Goal: Transaction & Acquisition: Obtain resource

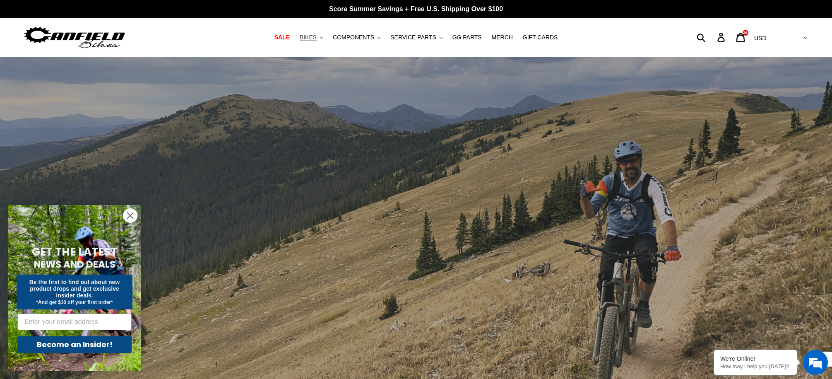
click at [319, 34] on button "BIKES .cls-1{fill:#231f20}" at bounding box center [310, 37] width 31 height 11
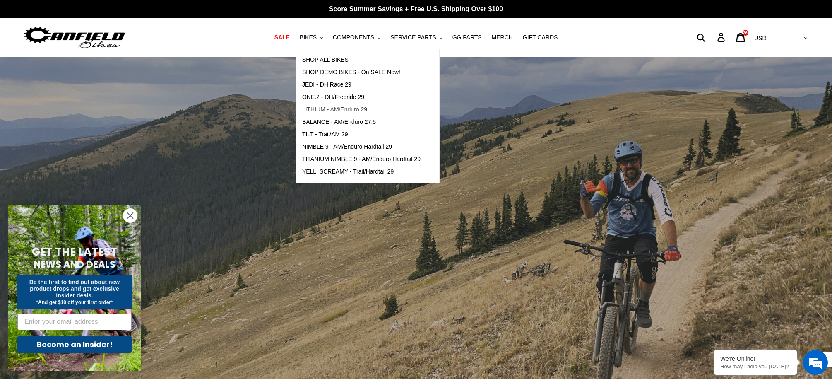
click at [346, 109] on span "LITHIUM - AM/Enduro 29" at bounding box center [334, 109] width 65 height 7
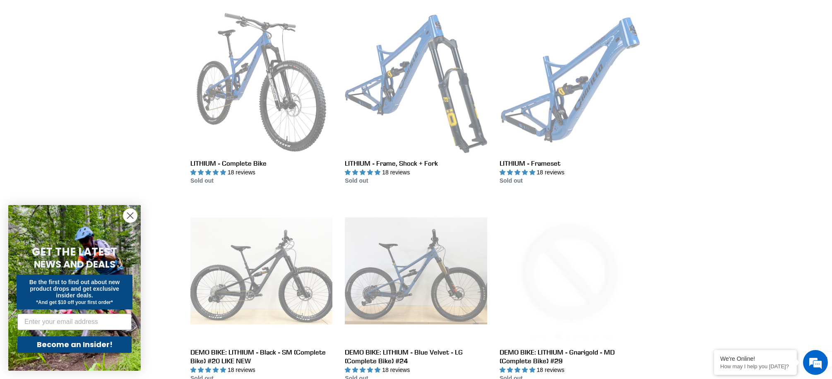
scroll to position [236, 0]
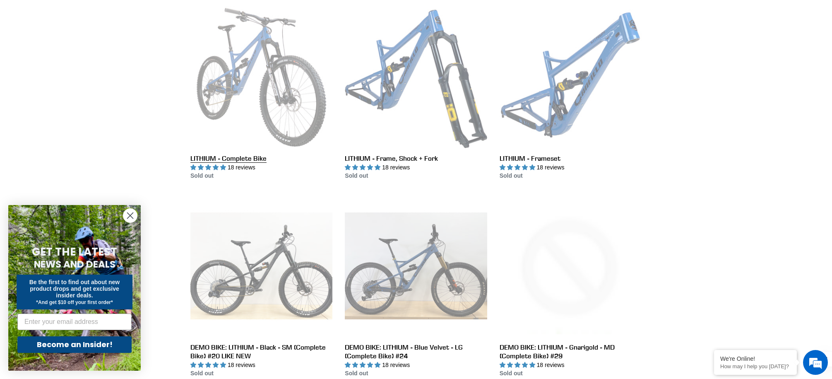
click at [245, 82] on link "LITHIUM - Complete Bike" at bounding box center [261, 93] width 142 height 174
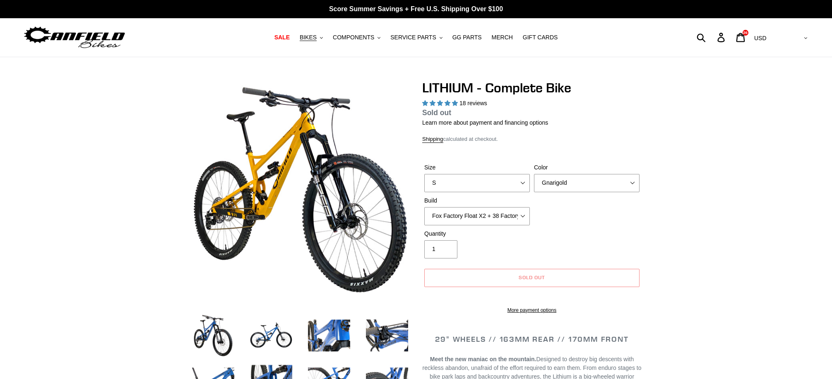
select select "highest-rating"
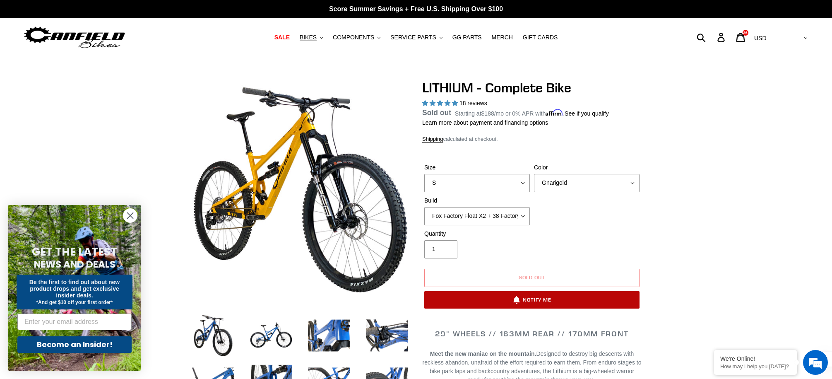
click at [562, 299] on button "Notify Me" at bounding box center [531, 299] width 215 height 17
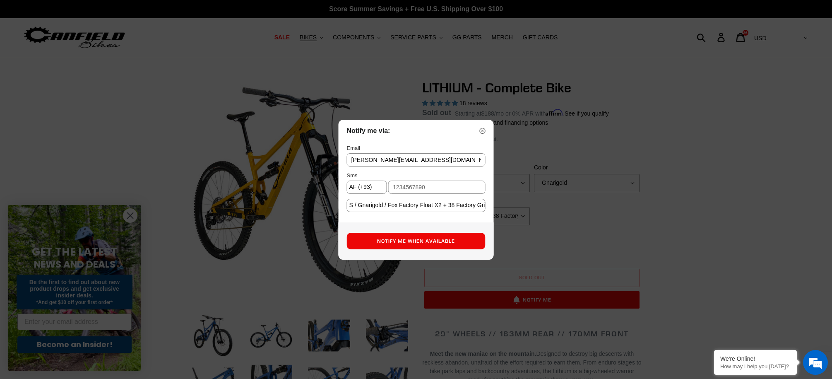
type input "michelle@canfieldbikes.com"
type input "3076903946"
click at [415, 239] on button "Notify Me When Available" at bounding box center [416, 241] width 139 height 17
